Goal: Navigation & Orientation: Find specific page/section

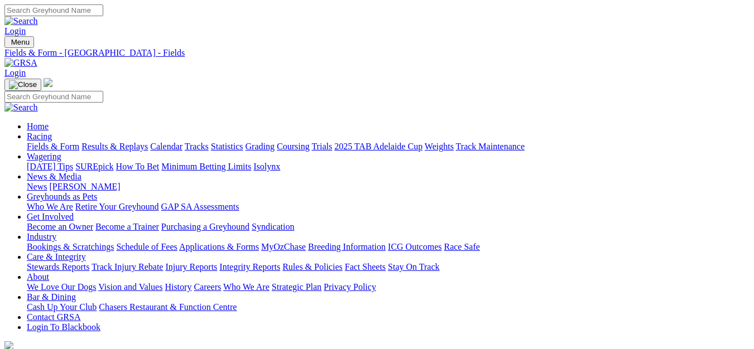
click at [81, 172] on link "News & Media" at bounding box center [54, 176] width 55 height 9
click at [183, 142] on link "Calendar" at bounding box center [166, 146] width 32 height 9
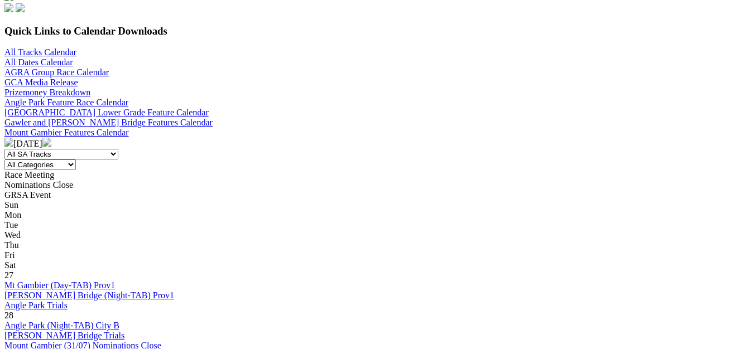
scroll to position [44, 0]
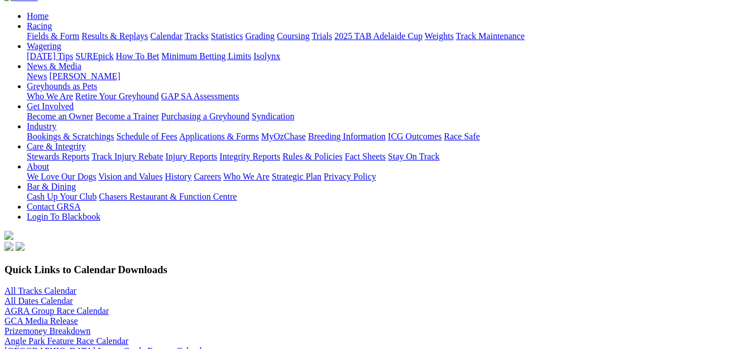
scroll to position [9, 0]
